Goal: Task Accomplishment & Management: Use online tool/utility

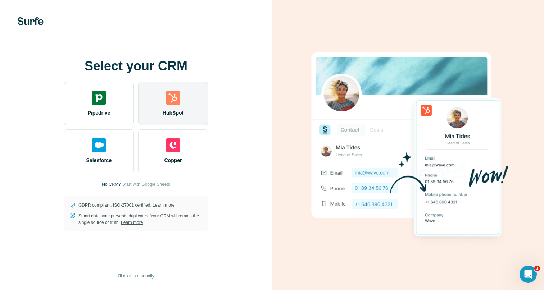
click at [175, 115] on span "HubSpot" at bounding box center [173, 112] width 21 height 7
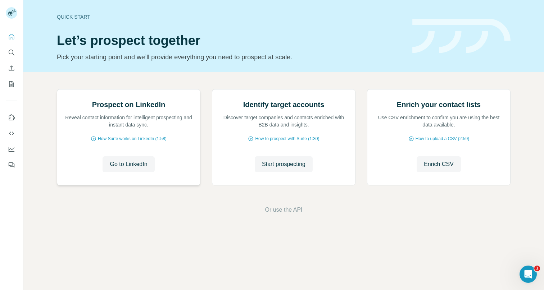
scroll to position [21, 0]
click at [149, 172] on button "Go to LinkedIn" at bounding box center [129, 164] width 52 height 16
